Goal: Obtain resource: Download file/media

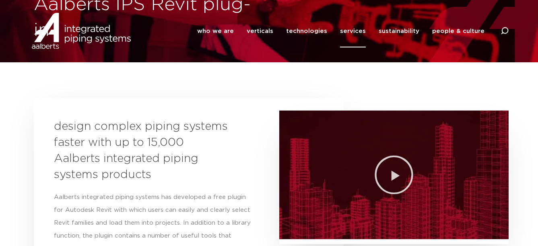
scroll to position [67, 0]
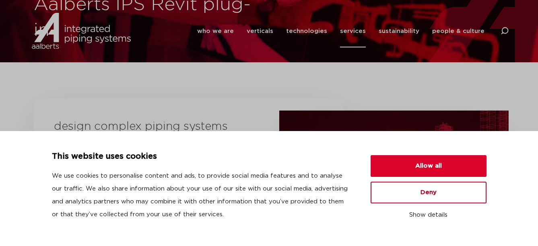
click at [451, 192] on button "Deny" at bounding box center [429, 193] width 116 height 22
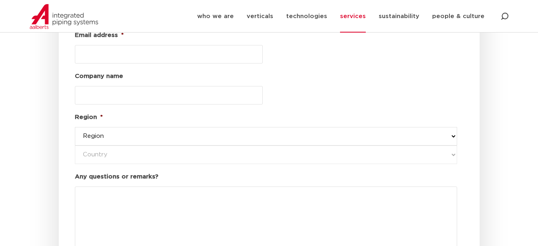
scroll to position [925, 0]
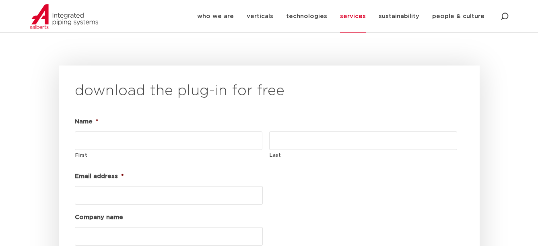
click at [148, 132] on input "First" at bounding box center [169, 141] width 188 height 19
type input "[PERSON_NAME]"
type input "Hawco"
type input "[EMAIL_ADDRESS][PERSON_NAME][DOMAIN_NAME]"
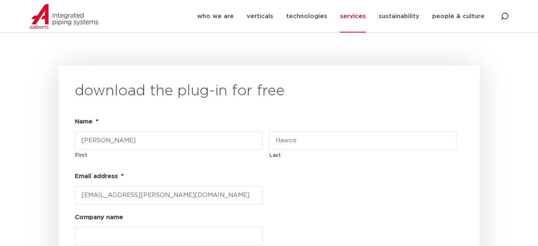
type input "[URL][PERSON_NAME][DOMAIN_NAME]"
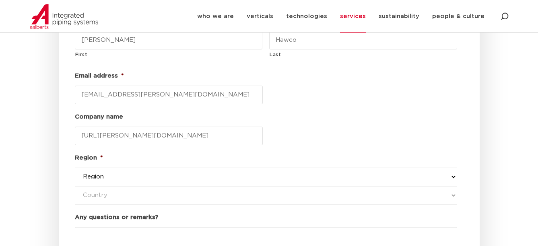
scroll to position [1046, 0]
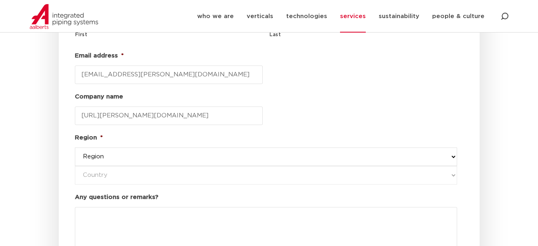
click at [166, 148] on select "Region western-[GEOGRAPHIC_DATA] america's asia pacific [GEOGRAPHIC_DATA] and […" at bounding box center [266, 157] width 382 height 19
select select "america's"
click at [75, 148] on select "Region western-[GEOGRAPHIC_DATA] america's asia pacific [GEOGRAPHIC_DATA] and […" at bounding box center [266, 157] width 382 height 19
click at [224, 166] on select "Country [GEOGRAPHIC_DATA] [GEOGRAPHIC_DATA] [GEOGRAPHIC_DATA] & [GEOGRAPHIC_DAT…" at bounding box center [266, 175] width 382 height 19
select select "[GEOGRAPHIC_DATA]"
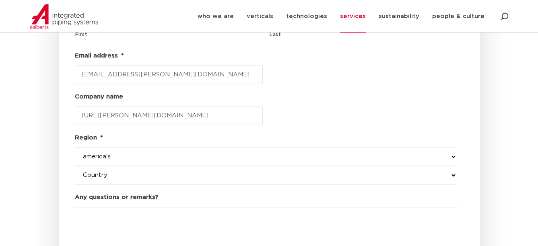
click at [75, 166] on select "Country [GEOGRAPHIC_DATA] [GEOGRAPHIC_DATA] [GEOGRAPHIC_DATA] & [GEOGRAPHIC_DAT…" at bounding box center [266, 175] width 382 height 19
click at [291, 112] on ul "Name * [PERSON_NAME] First Hawco Last Email address * [EMAIL_ADDRESS][PERSON_NA…" at bounding box center [269, 136] width 389 height 282
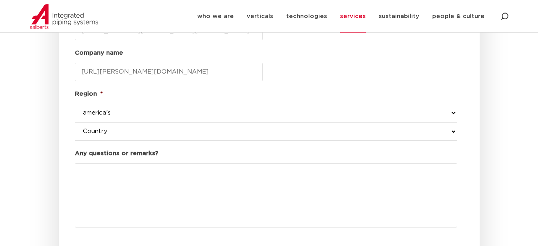
scroll to position [1207, 0]
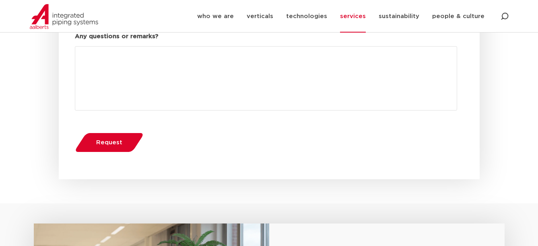
click at [115, 140] on span "Request" at bounding box center [109, 143] width 26 height 6
